Goal: Task Accomplishment & Management: Use online tool/utility

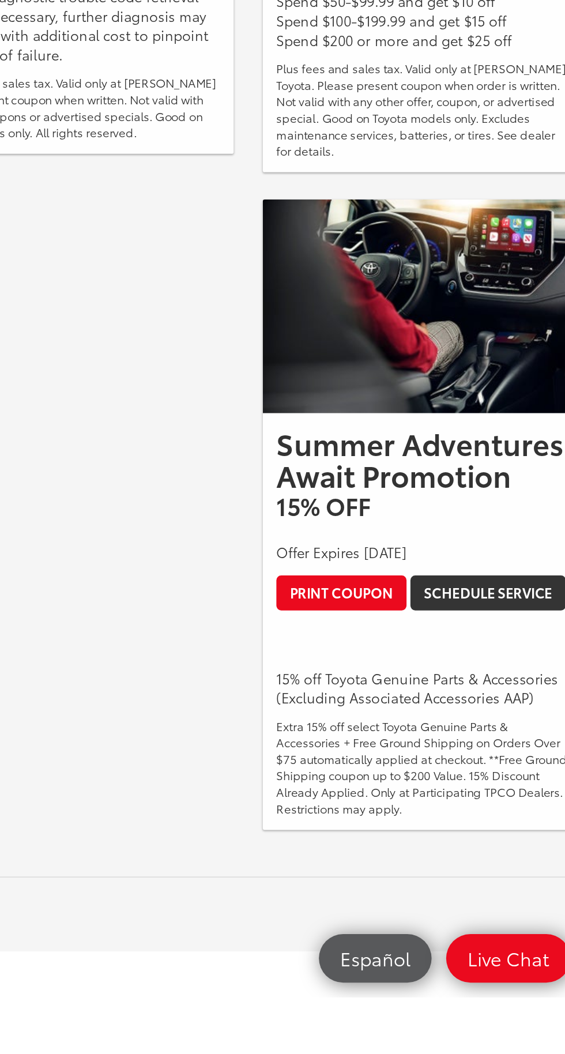
scroll to position [310, 0]
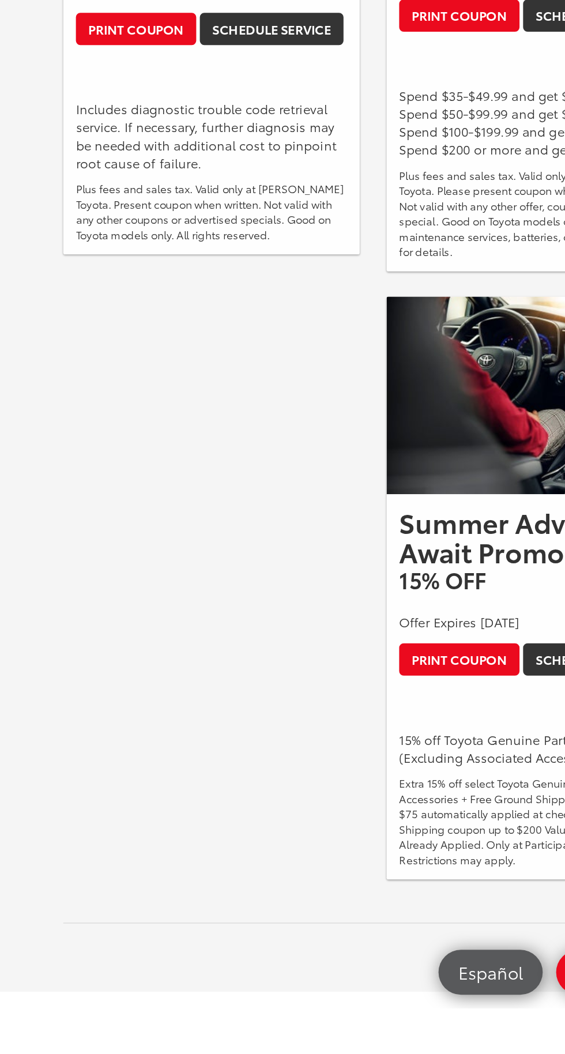
scroll to position [318, 0]
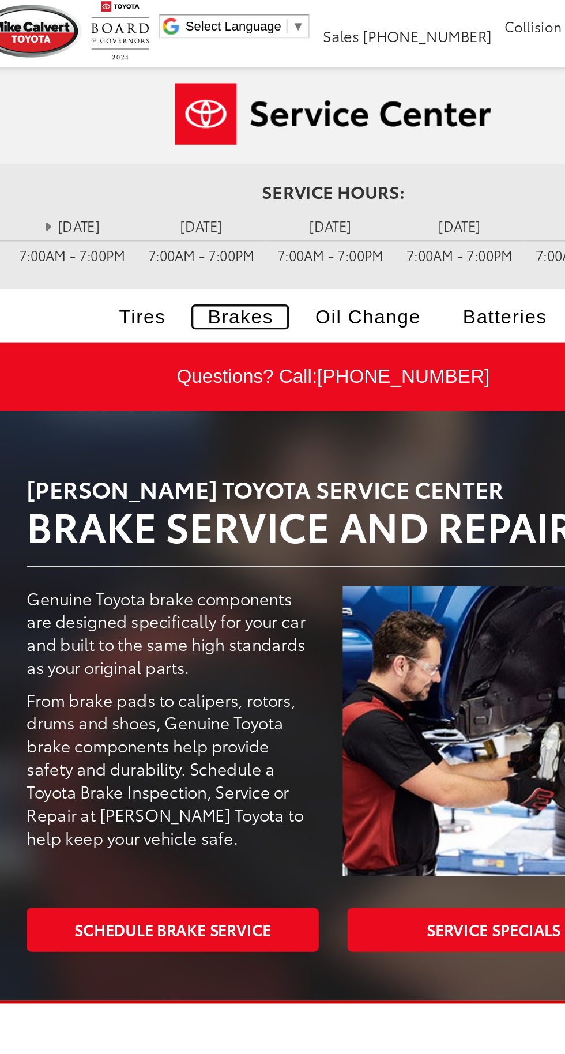
click at [236, 185] on link "Brakes" at bounding box center [226, 191] width 57 height 13
